Goal: Task Accomplishment & Management: Manage account settings

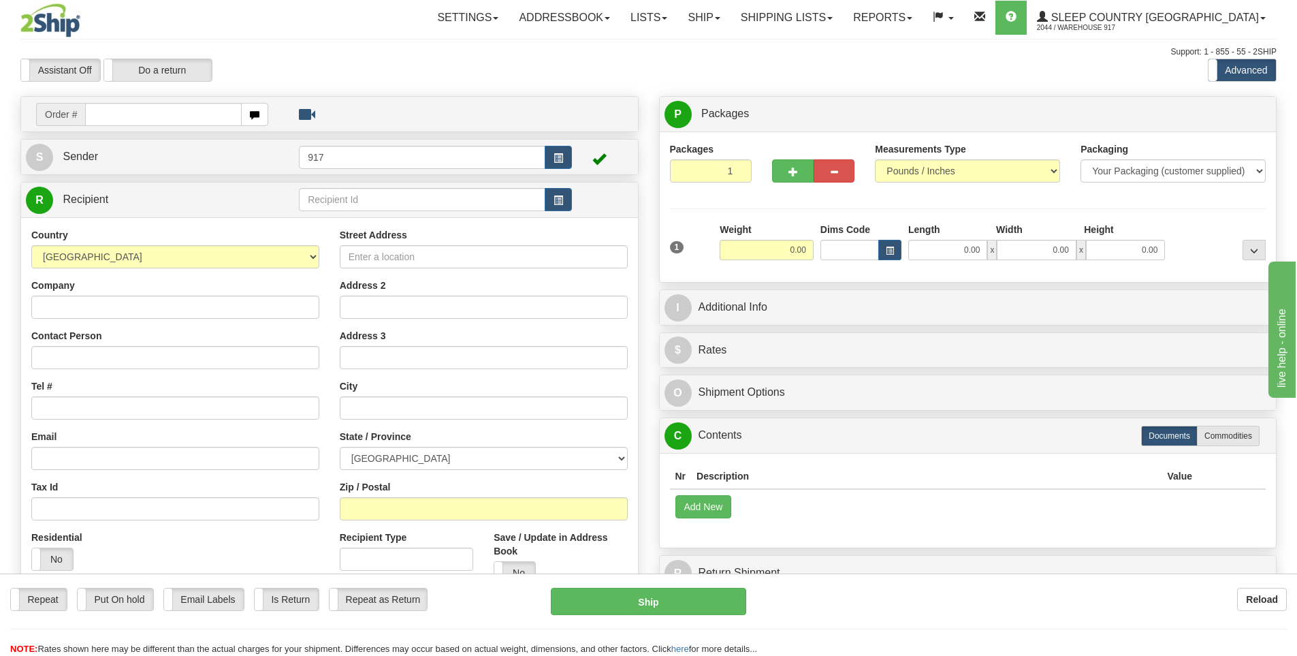
click at [157, 112] on input "text" at bounding box center [163, 114] width 157 height 23
click at [131, 117] on input "text" at bounding box center [163, 114] width 157 height 23
paste input "9002I117136"
type input "9002I117136"
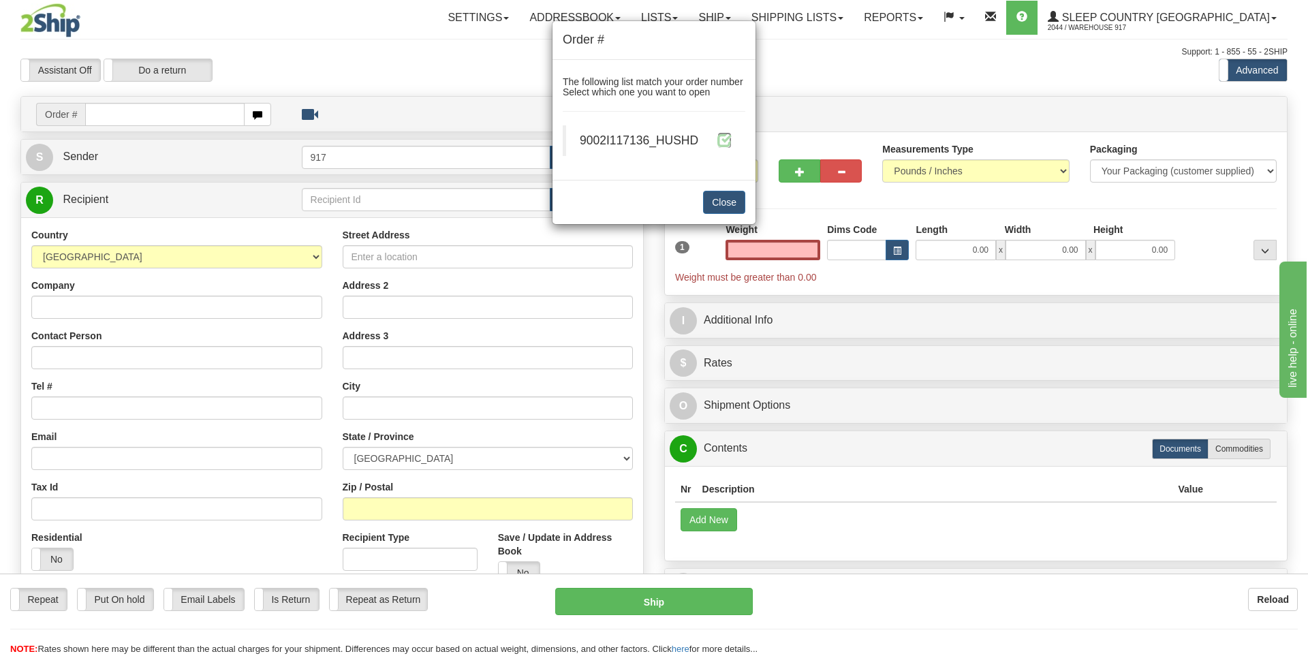
type input "0.00"
click at [721, 133] on span at bounding box center [724, 140] width 14 height 14
click at [723, 135] on span at bounding box center [724, 140] width 14 height 14
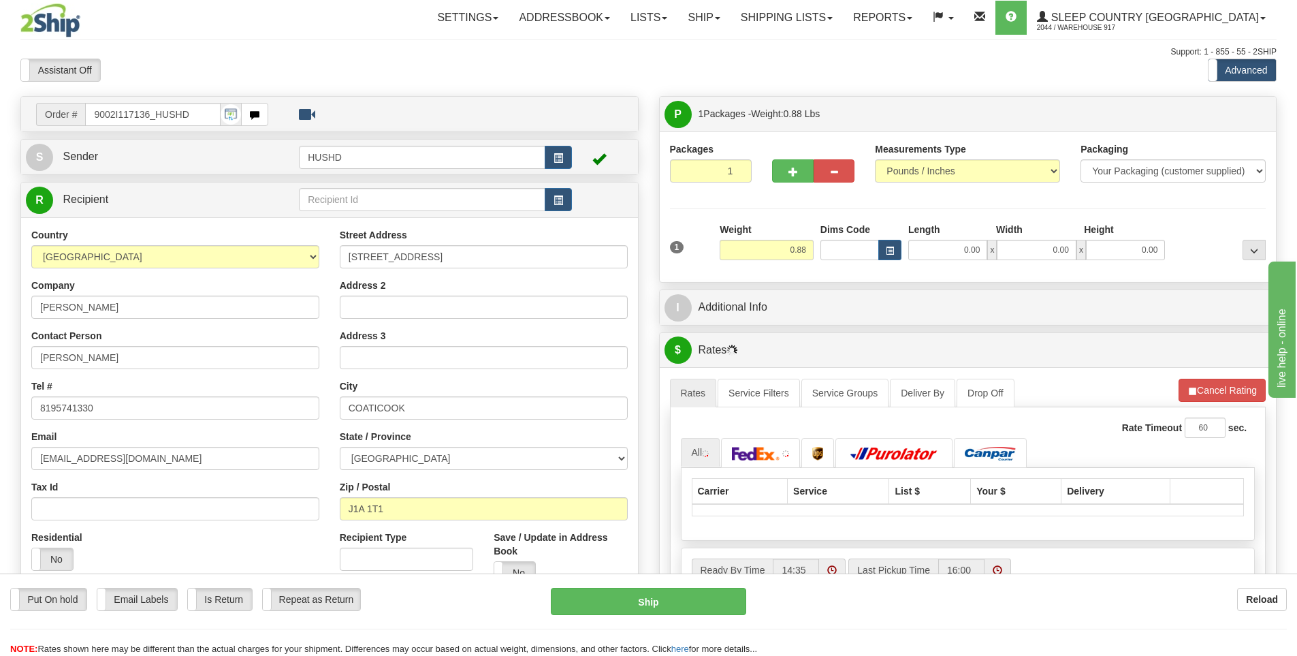
click at [945, 251] on div "Toggle navigation Settings Shipping Preferences Fields Preferences New" at bounding box center [648, 481] width 1297 height 962
click at [945, 247] on input "0.00" at bounding box center [947, 250] width 79 height 20
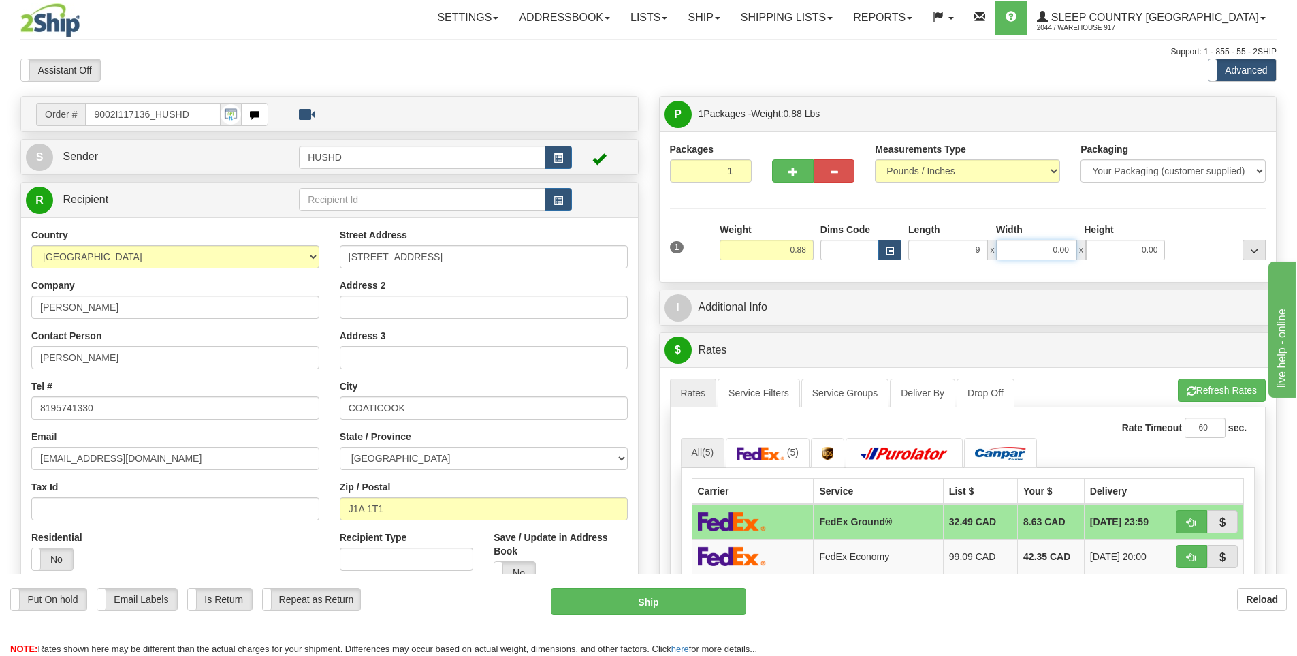
type input "9.00"
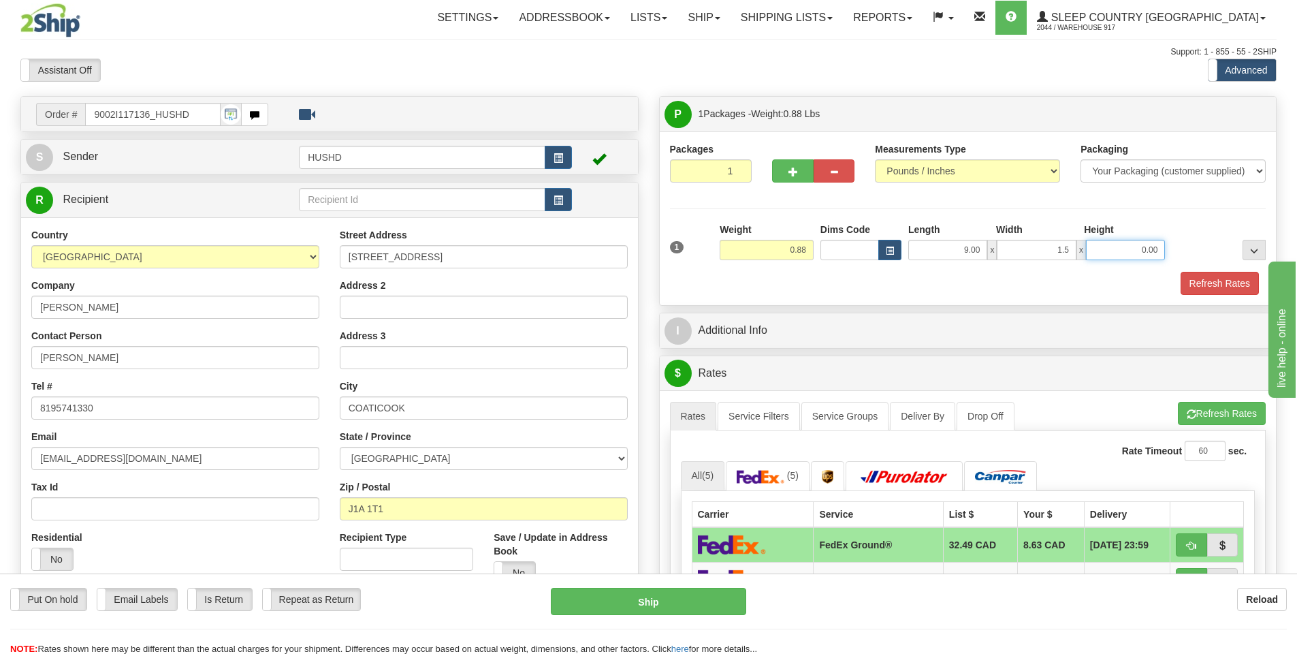
type input "1.50"
type input "9.00"
click at [1214, 286] on button "Refresh Rates" at bounding box center [1220, 283] width 78 height 23
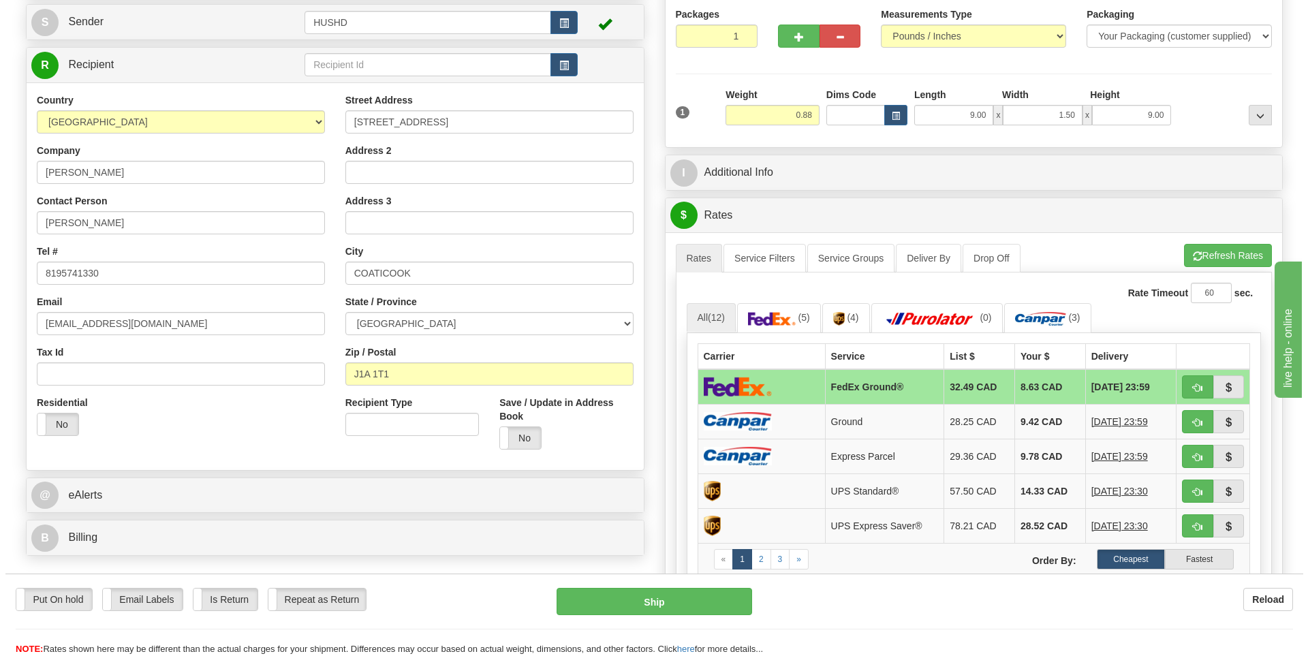
scroll to position [136, 0]
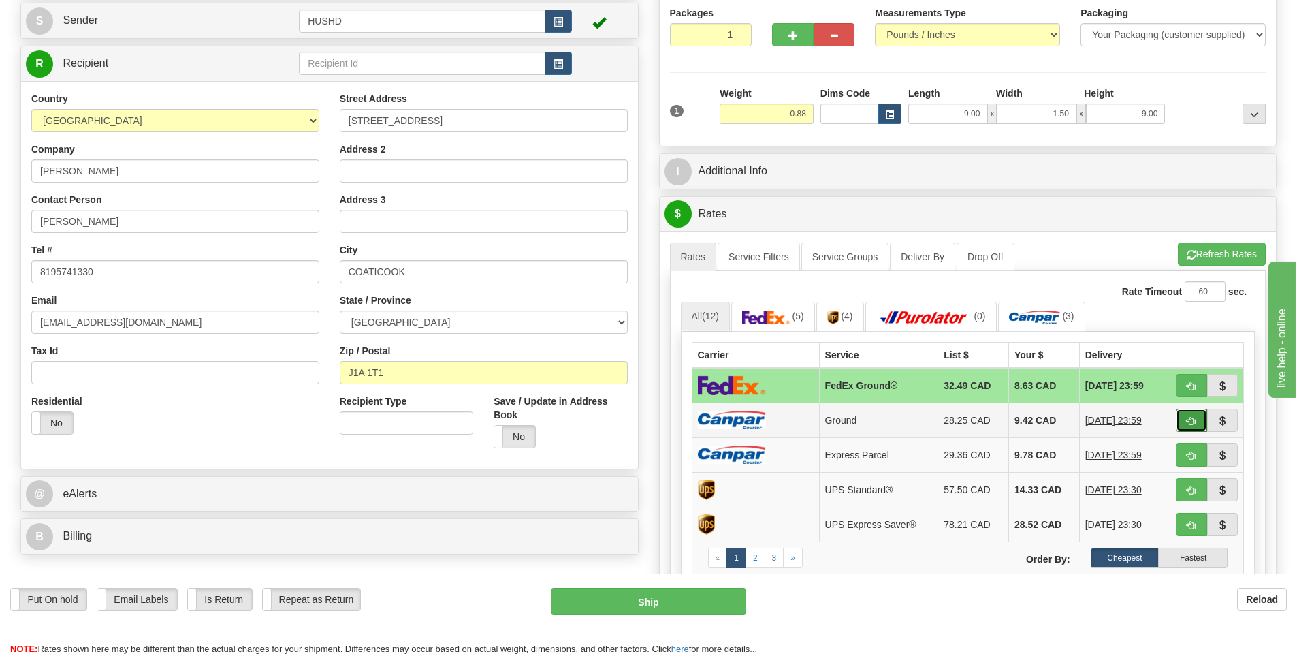
click at [1189, 424] on span "button" at bounding box center [1192, 421] width 10 height 9
type input "1"
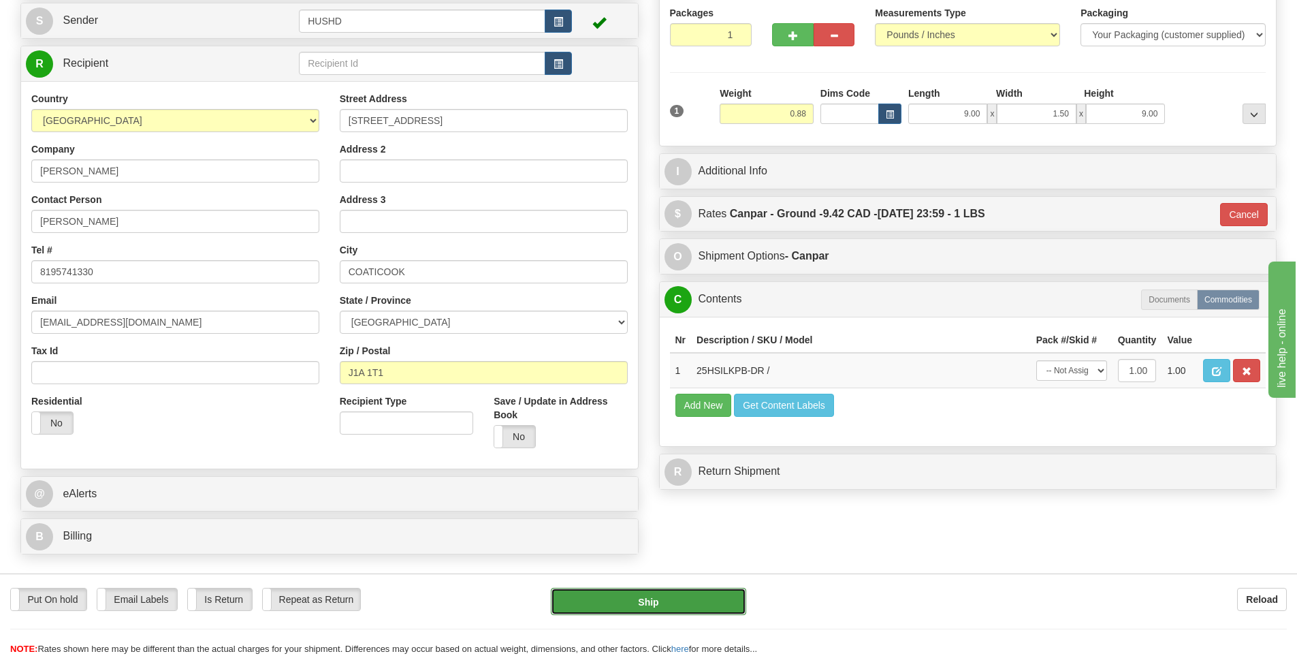
click at [676, 597] on button "Ship" at bounding box center [648, 601] width 195 height 27
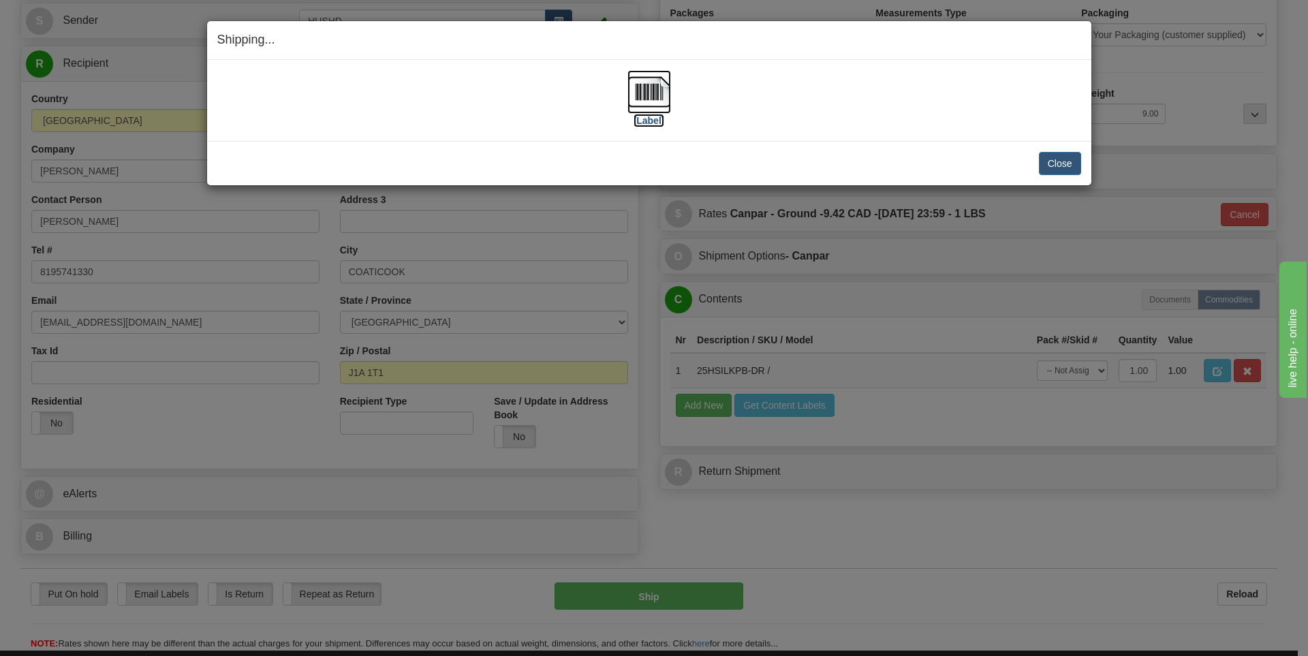
click at [657, 118] on label "[Label]" at bounding box center [648, 121] width 31 height 14
click at [1051, 161] on button "Close" at bounding box center [1060, 163] width 42 height 23
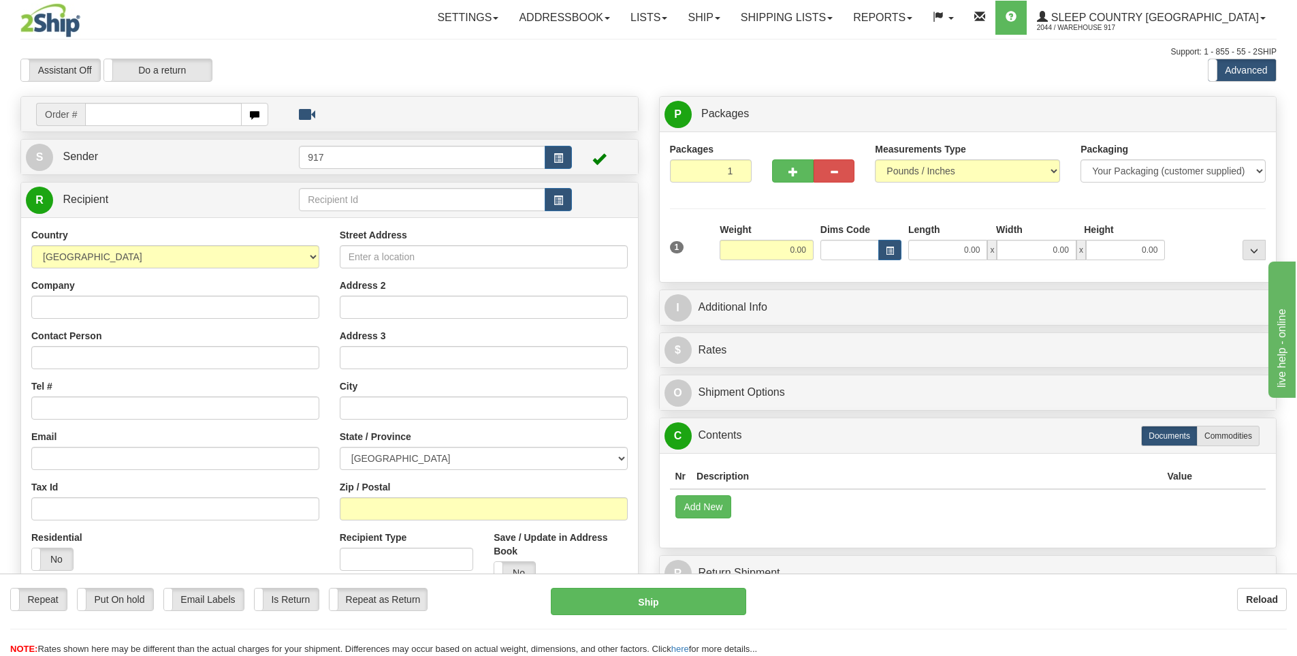
click at [199, 116] on input "text" at bounding box center [163, 114] width 157 height 23
click at [141, 116] on input "text" at bounding box center [163, 114] width 157 height 23
paste input "9000I124893"
type input "9000I124893"
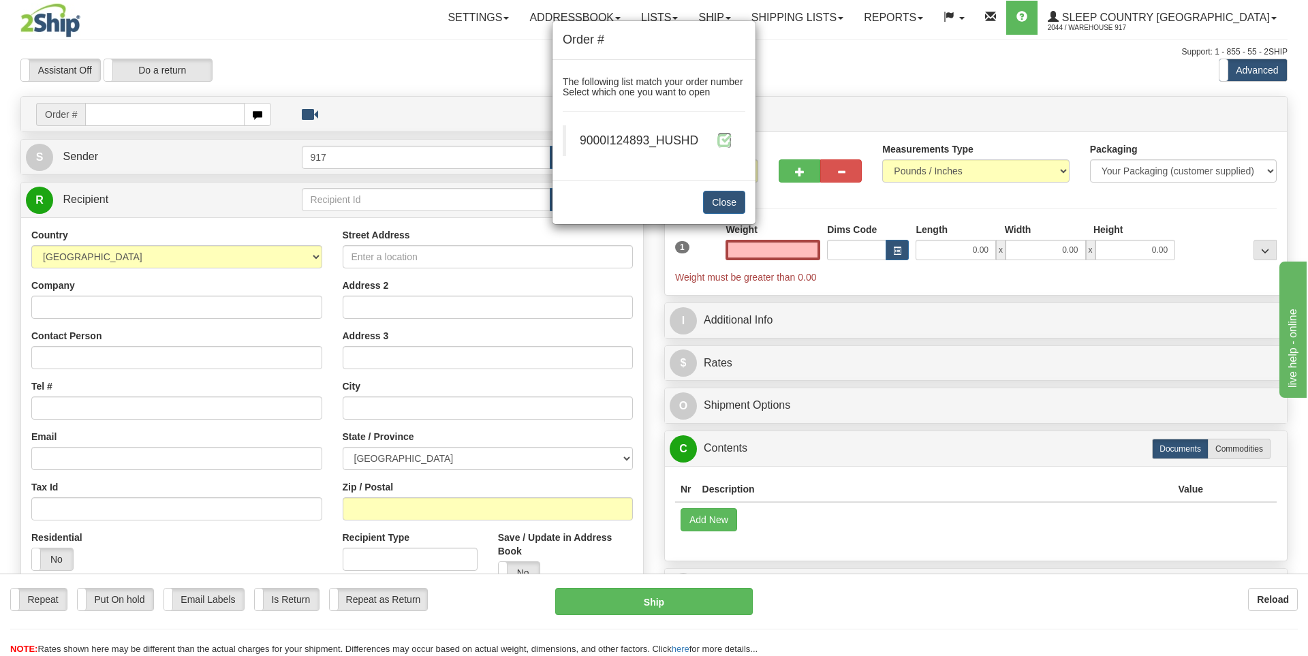
type input "0.00"
click at [725, 136] on span at bounding box center [724, 140] width 14 height 14
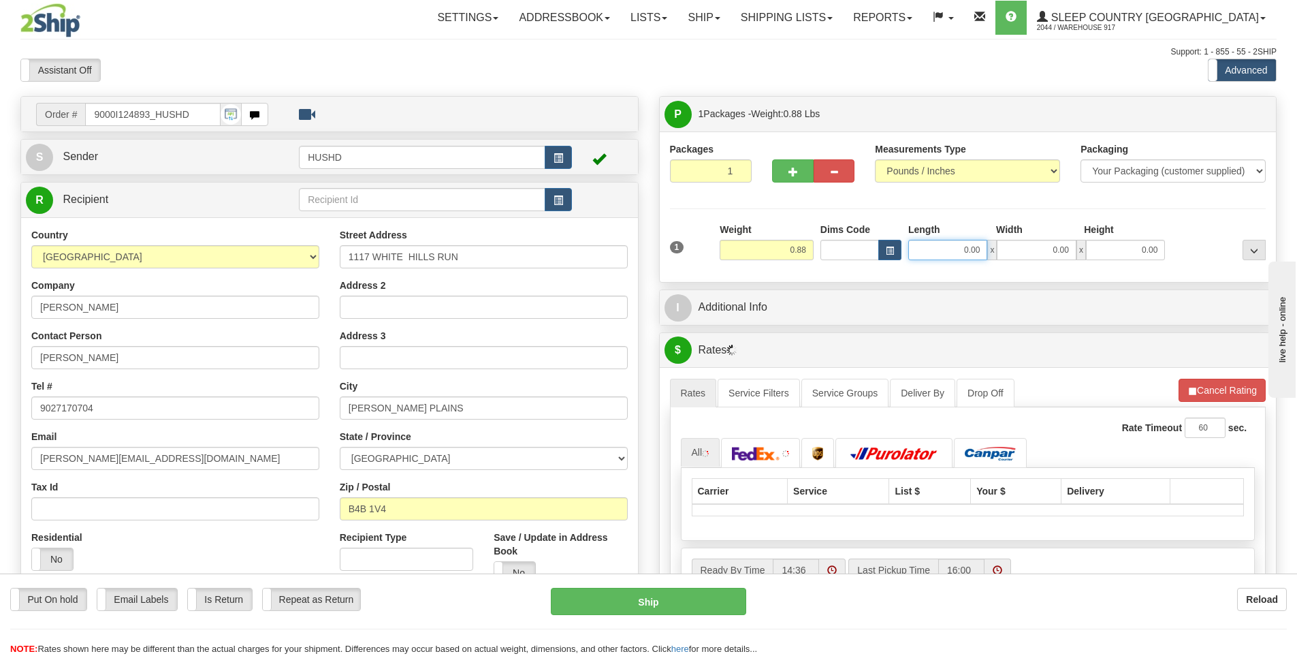
click at [958, 251] on input "0.00" at bounding box center [947, 250] width 79 height 20
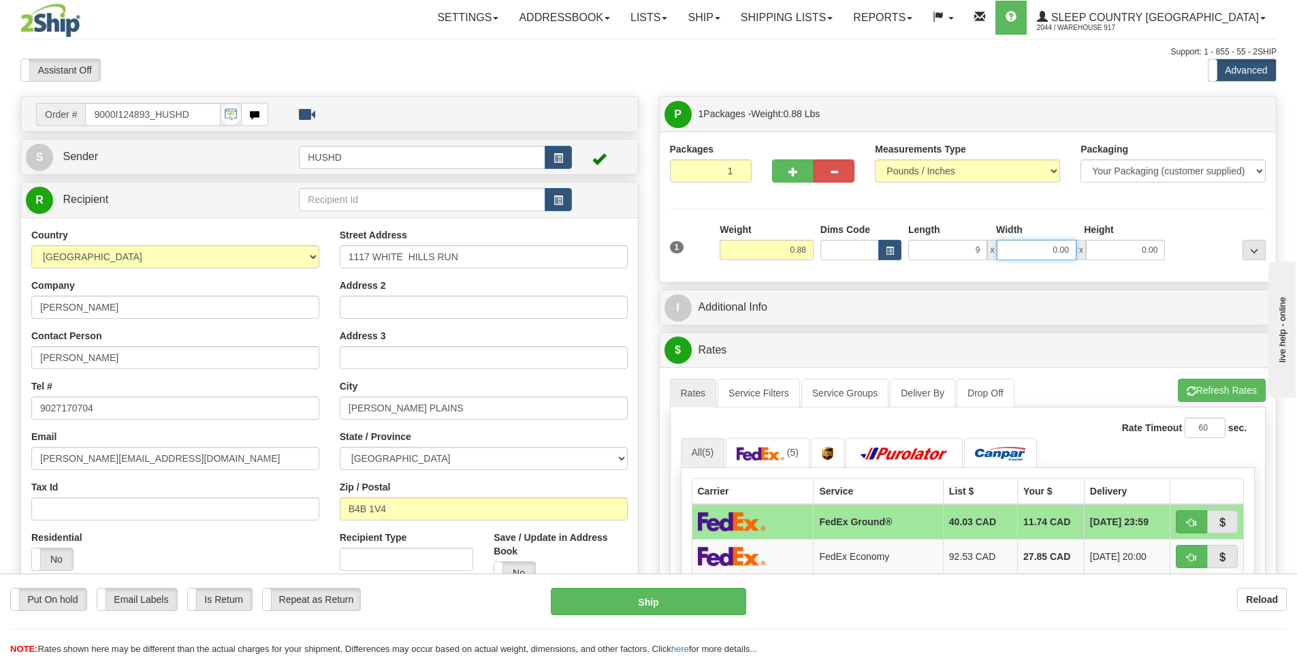
type input "9.00"
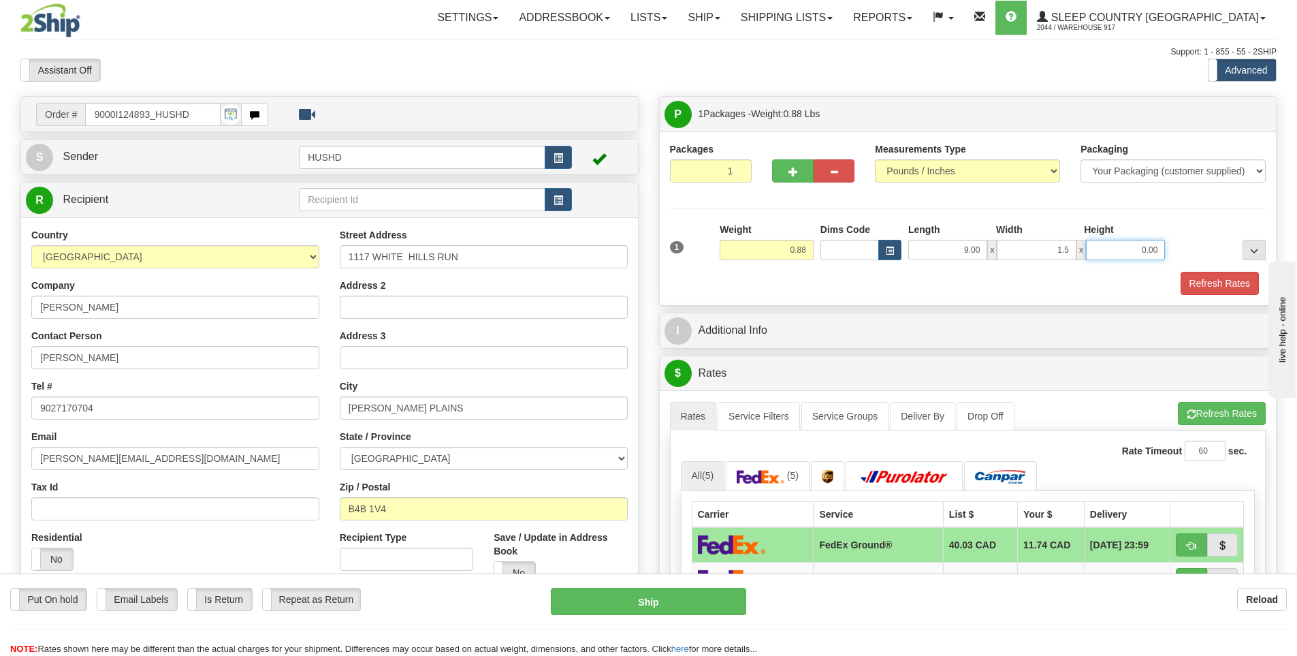
type input "1.50"
type input "9.00"
click at [1221, 289] on button "Refresh Rates" at bounding box center [1220, 283] width 78 height 23
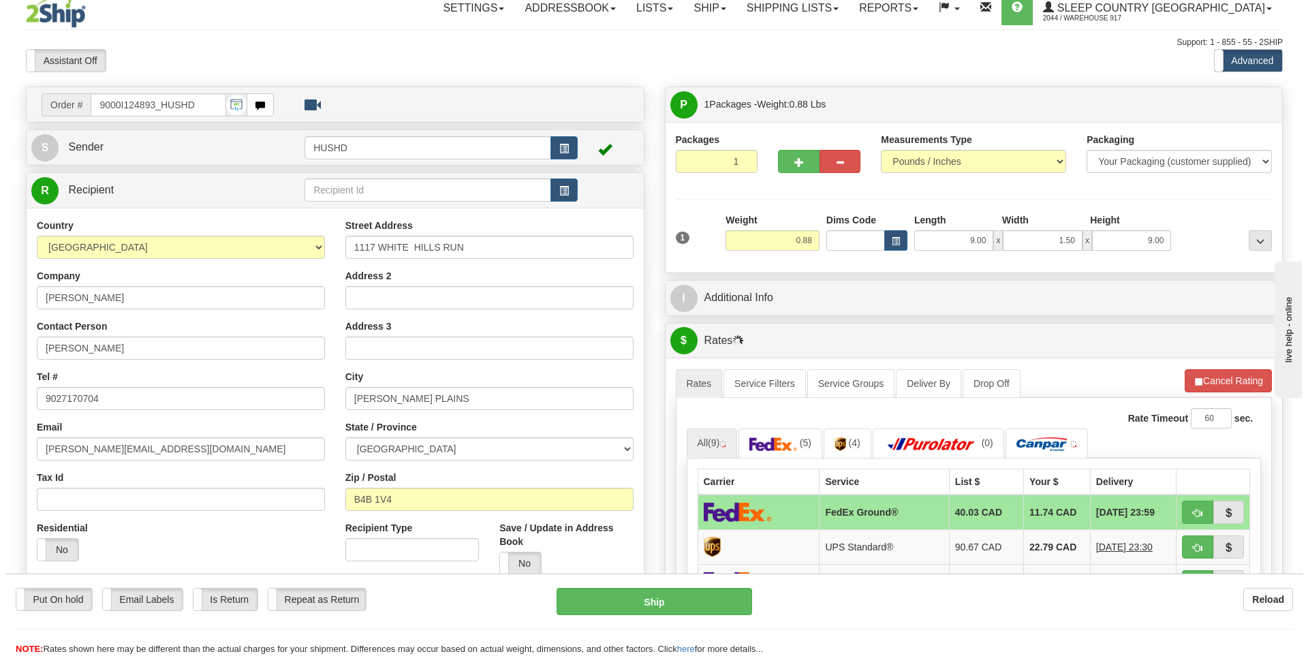
scroll to position [136, 0]
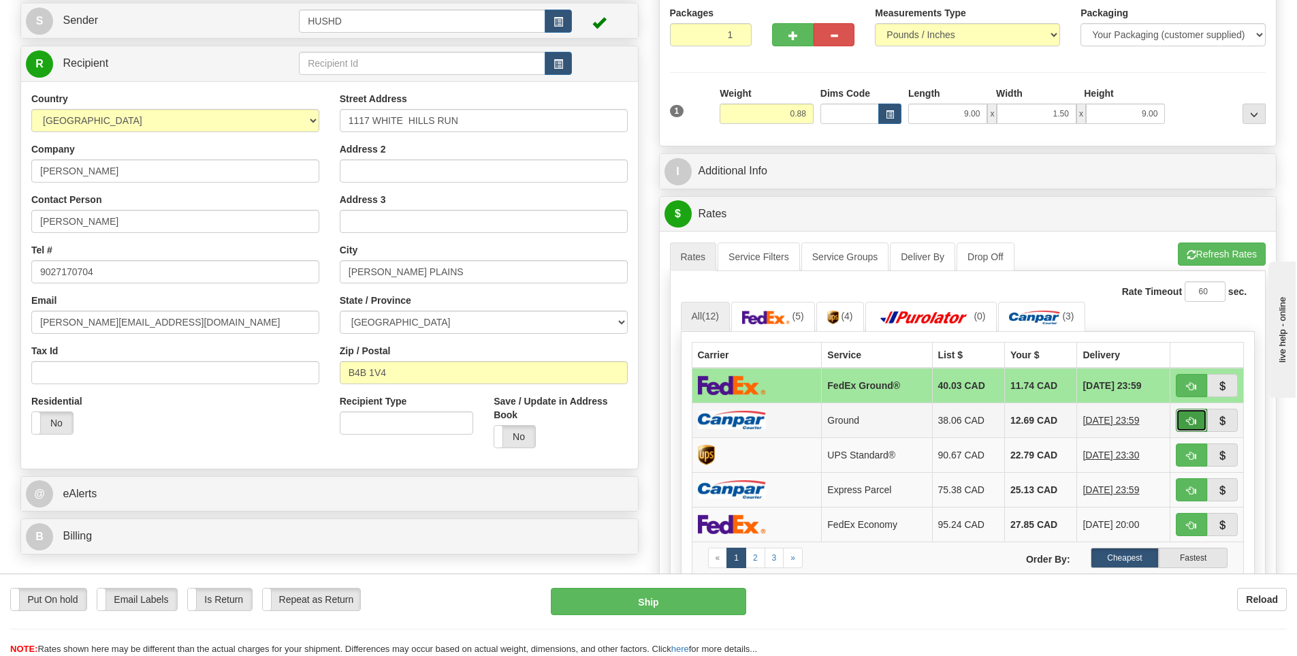
click at [1187, 419] on span "button" at bounding box center [1192, 421] width 10 height 9
type input "1"
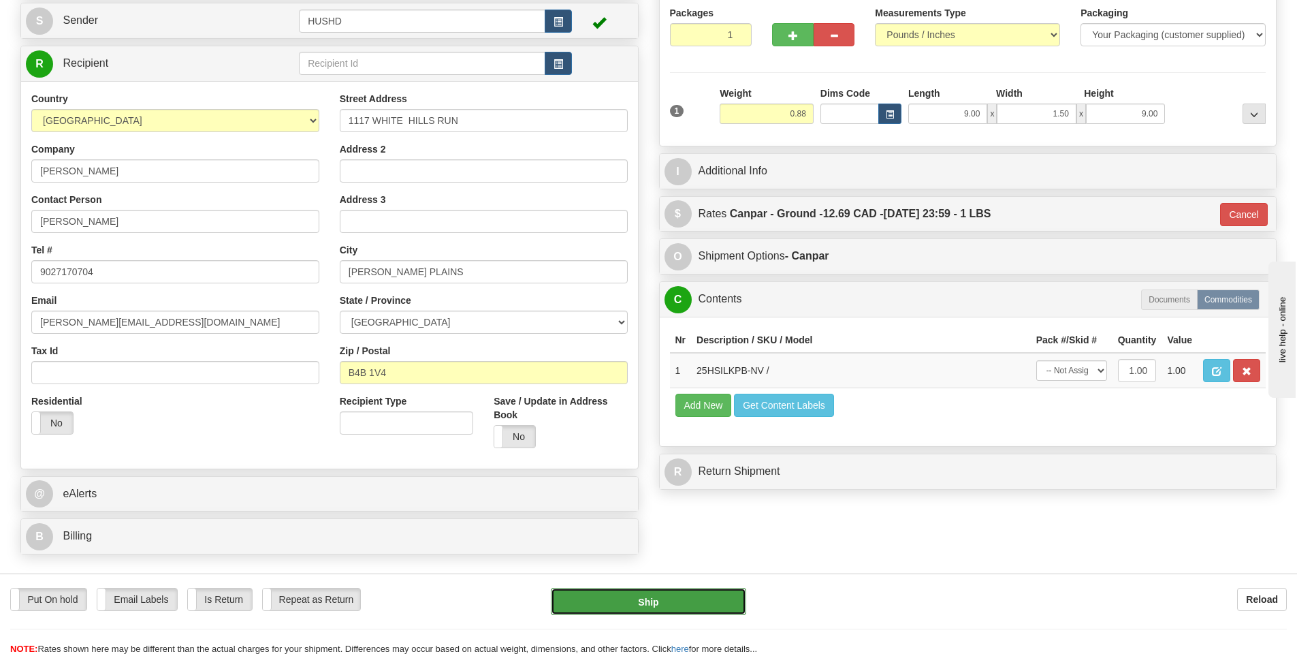
click at [685, 595] on button "Ship" at bounding box center [648, 601] width 195 height 27
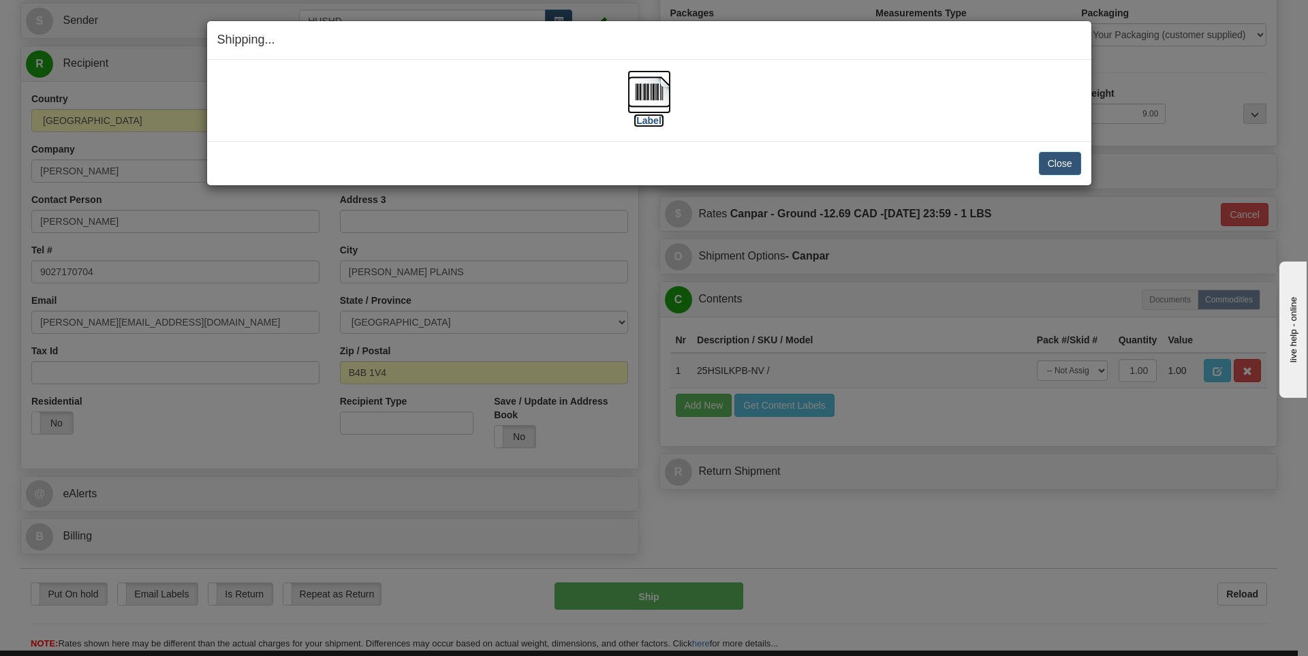
click at [663, 106] on img at bounding box center [649, 92] width 44 height 44
click at [1058, 161] on button "Close" at bounding box center [1060, 163] width 42 height 23
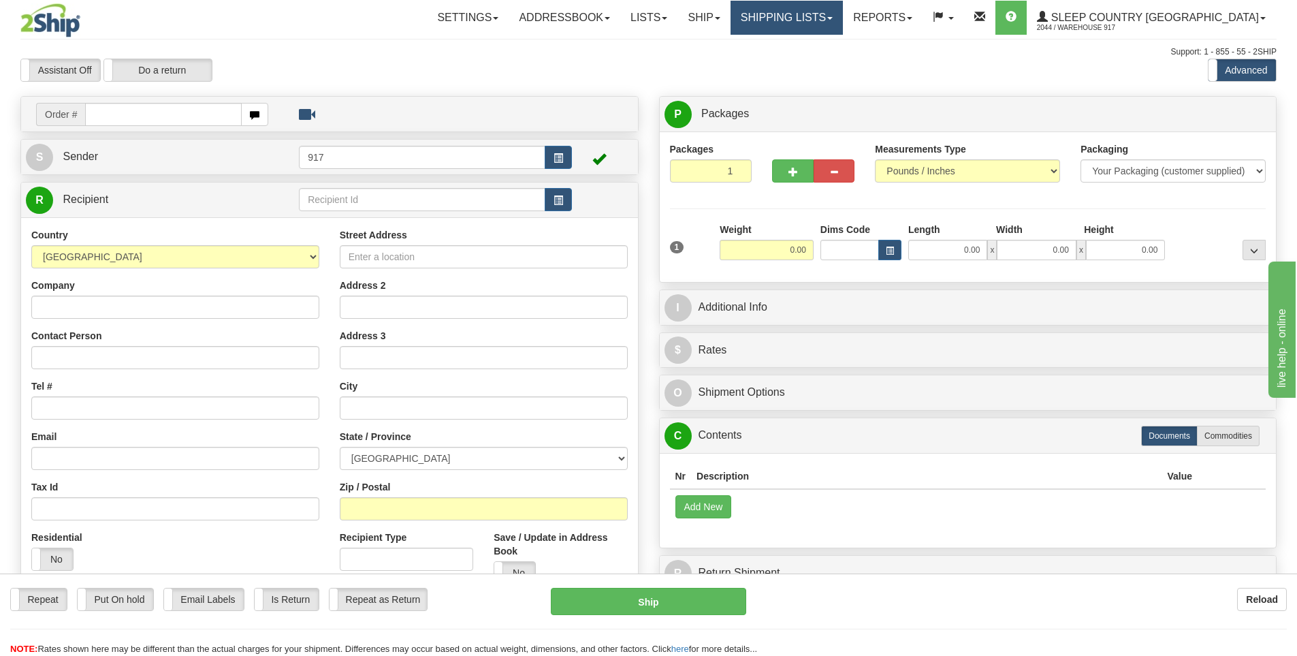
click at [843, 27] on link "Shipping lists" at bounding box center [787, 18] width 112 height 34
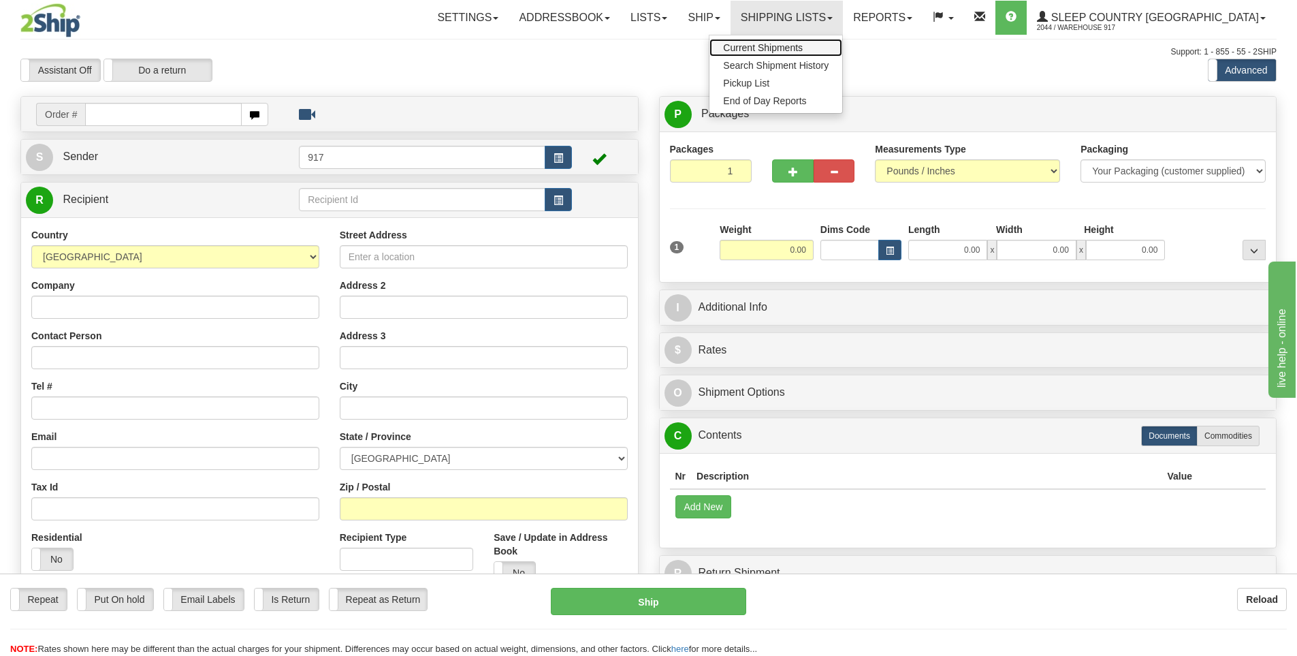
click at [803, 48] on span "Current Shipments" at bounding box center [763, 47] width 80 height 11
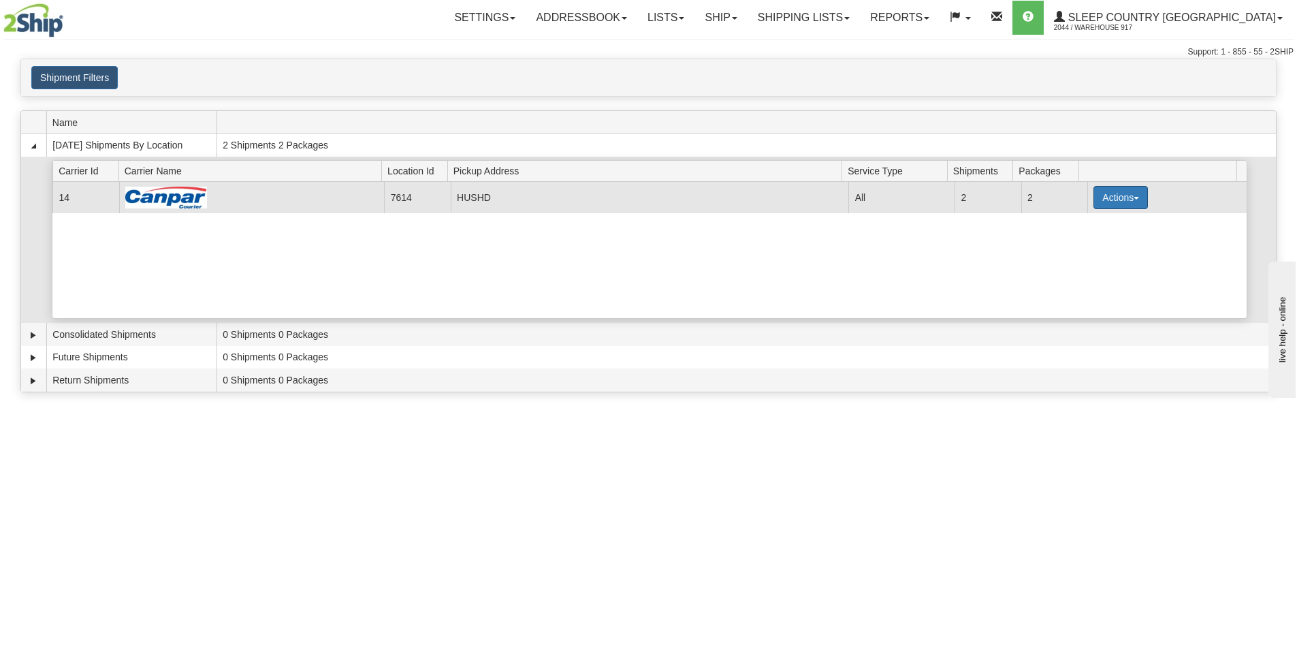
click at [1103, 191] on button "Actions" at bounding box center [1121, 197] width 54 height 23
click at [1077, 244] on span "Close" at bounding box center [1067, 241] width 31 height 10
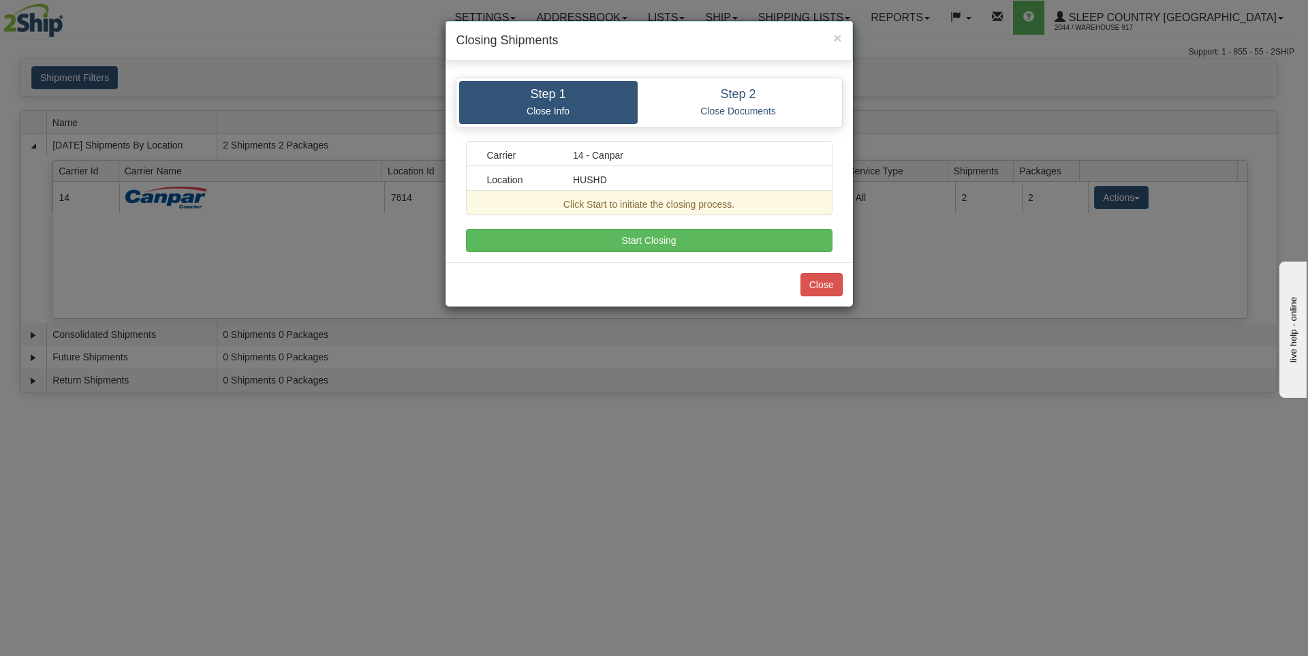
click at [718, 227] on div "Carrier 14 - Canpar Location HUSHD Click Start to initiate the closing process.…" at bounding box center [649, 196] width 366 height 111
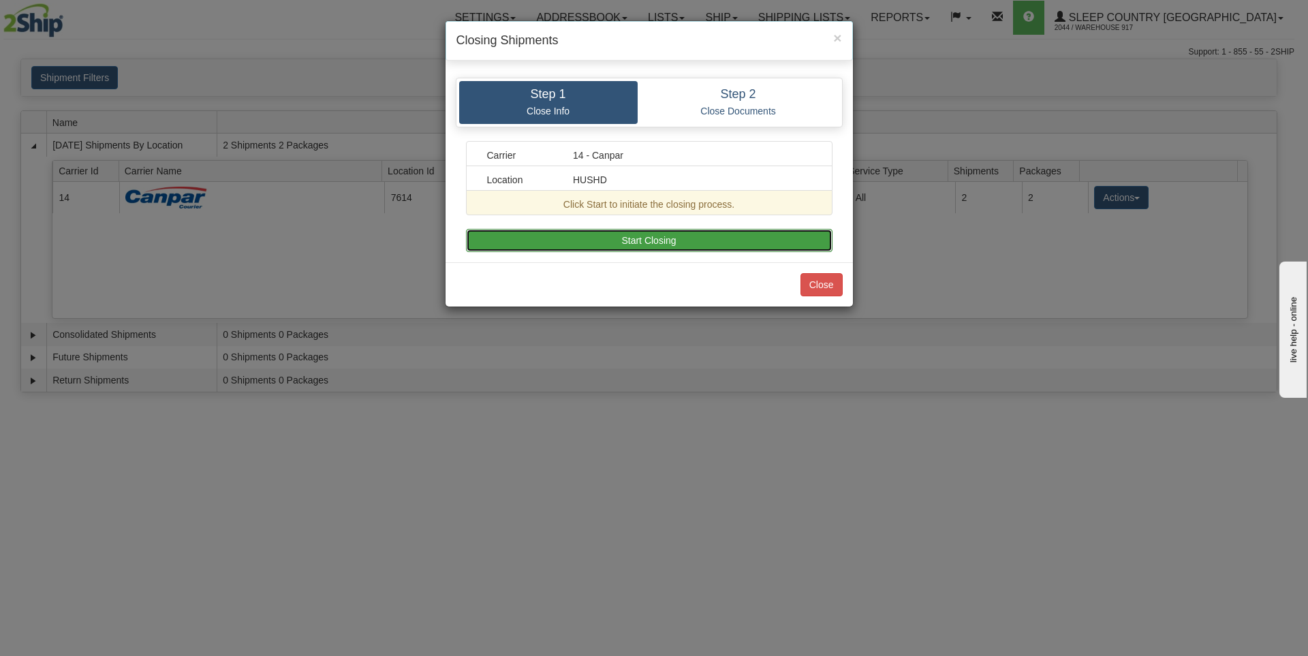
click at [719, 234] on button "Start Closing" at bounding box center [649, 240] width 366 height 23
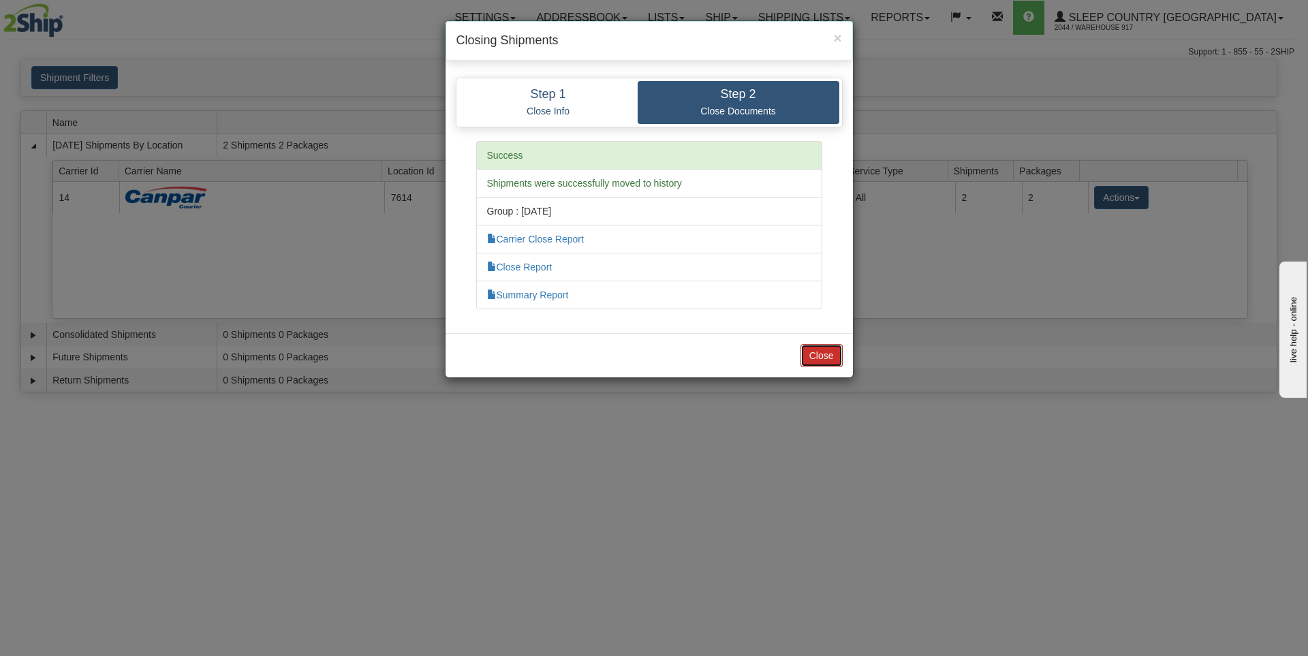
click at [808, 355] on button "Close" at bounding box center [821, 355] width 42 height 23
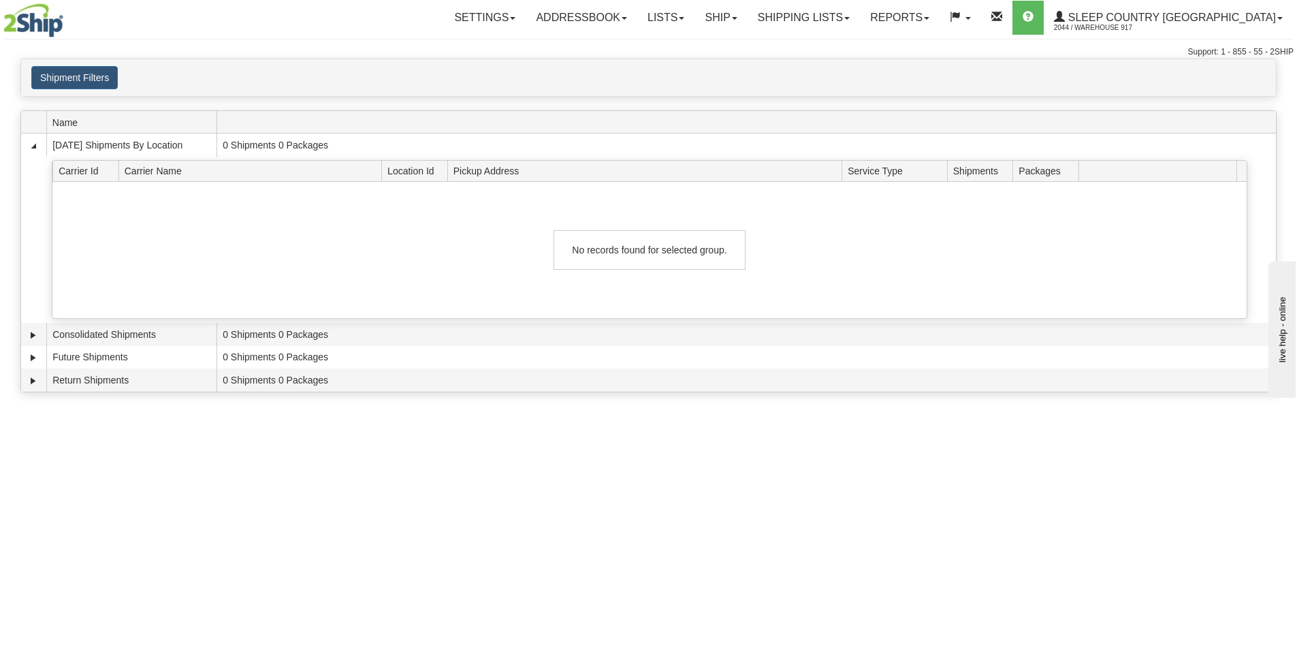
click at [184, 472] on div "Toggle navigation Settings Shipping Preferences Fields Preferences New Recipien…" at bounding box center [648, 328] width 1297 height 656
